Goal: Transaction & Acquisition: Purchase product/service

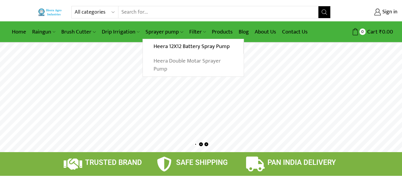
click at [166, 66] on link "Heera Double Motar Sprayer Pump" at bounding box center [193, 65] width 100 height 23
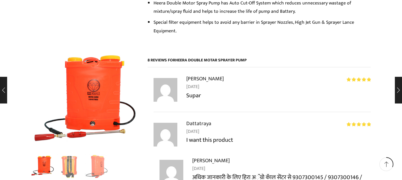
scroll to position [580, 0]
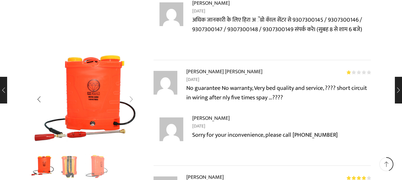
click at [132, 101] on div "Next slide" at bounding box center [131, 99] width 15 height 15
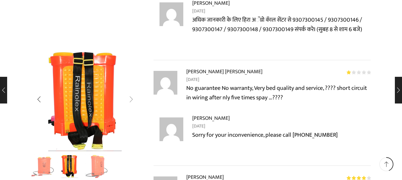
click at [132, 101] on div "Next slide" at bounding box center [131, 99] width 15 height 15
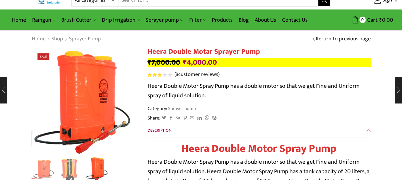
scroll to position [0, 0]
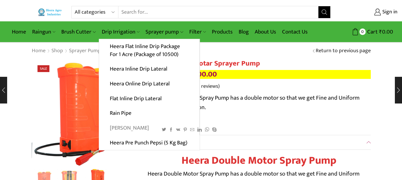
click at [120, 128] on link "[PERSON_NAME]" at bounding box center [149, 128] width 100 height 15
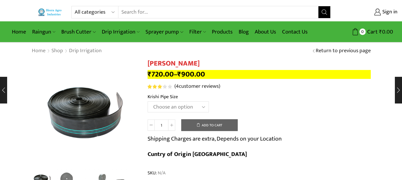
click at [364, 122] on div "Krishi Pipe quantity 1 Add to cart Shipping Charges are extra, Depends on your …" at bounding box center [258, 142] width 223 height 46
click at [207, 110] on select "Choose an option 10 Kg - 300'ft 8 Kg - 200'ft" at bounding box center [177, 107] width 61 height 11
click at [147, 102] on select "Choose an option 10 Kg - 300'ft 8 Kg - 200'ft" at bounding box center [177, 107] width 61 height 11
select select "10-kg-300ft"
